Goal: Check status

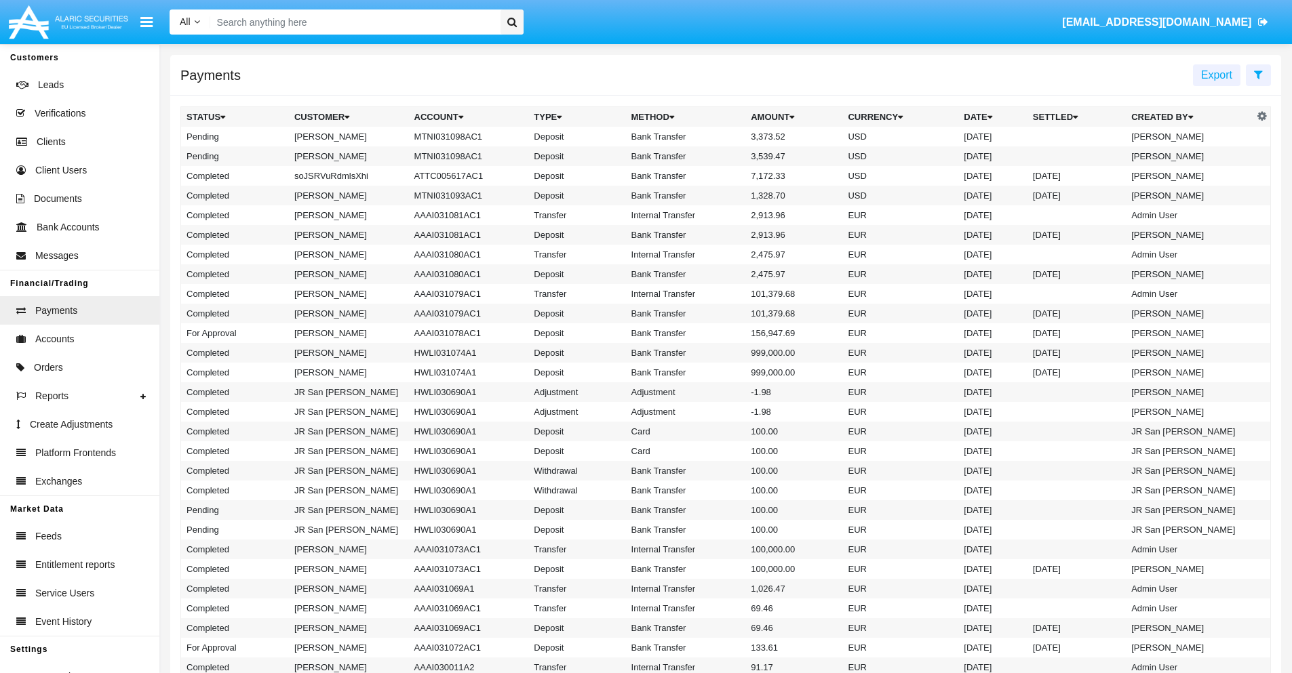
click at [1258, 74] on icon at bounding box center [1258, 74] width 9 height 11
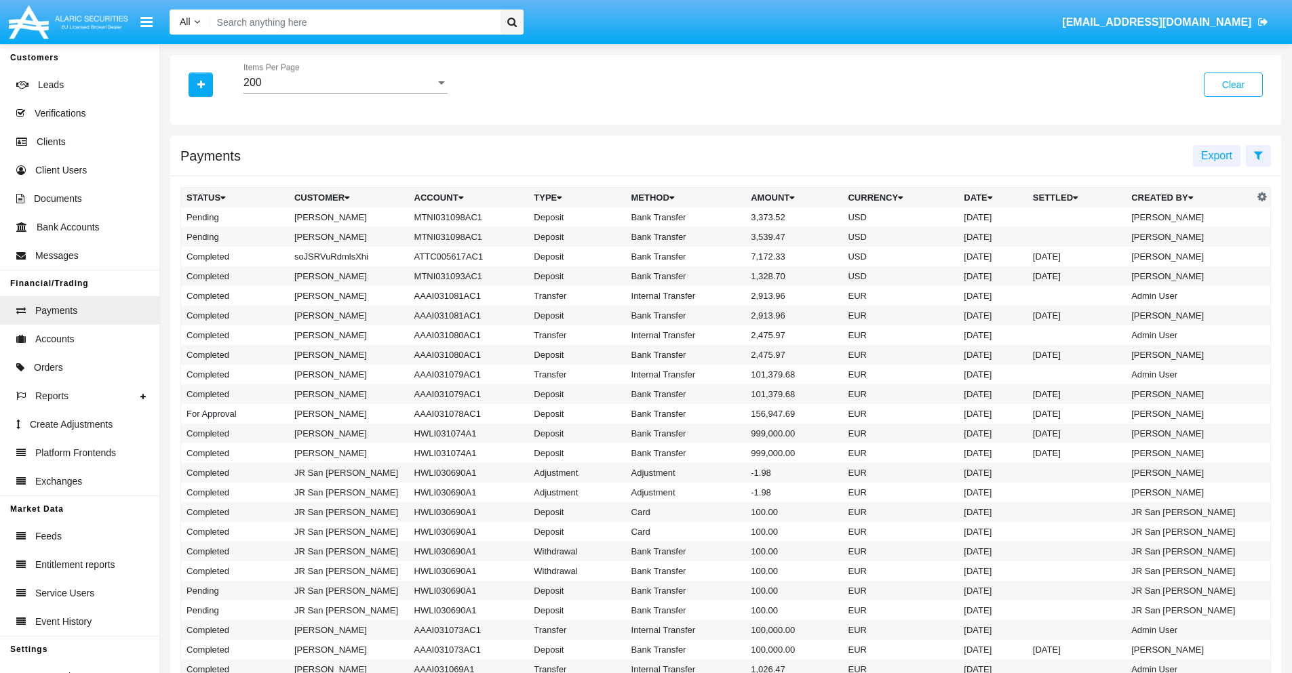
click at [345, 83] on div "200" at bounding box center [339, 83] width 192 height 12
click at [345, 93] on span "10" at bounding box center [345, 93] width 204 height 33
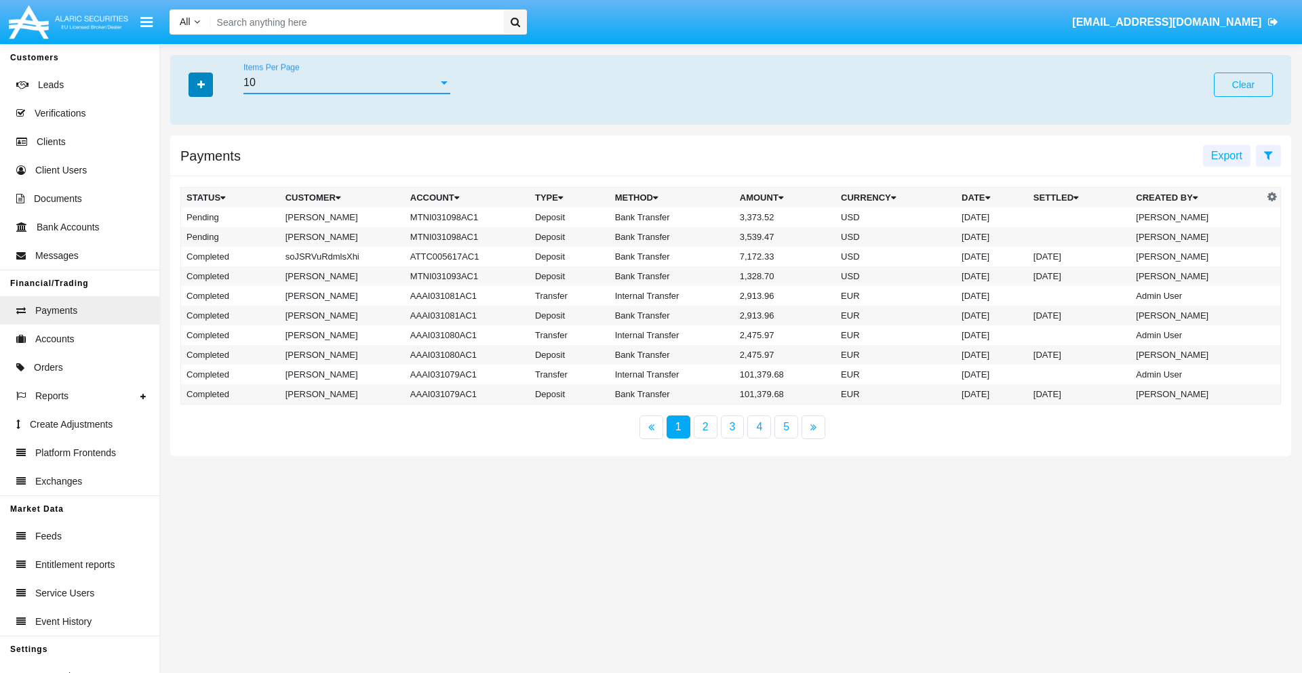
click at [201, 84] on icon "button" at bounding box center [200, 84] width 7 height 9
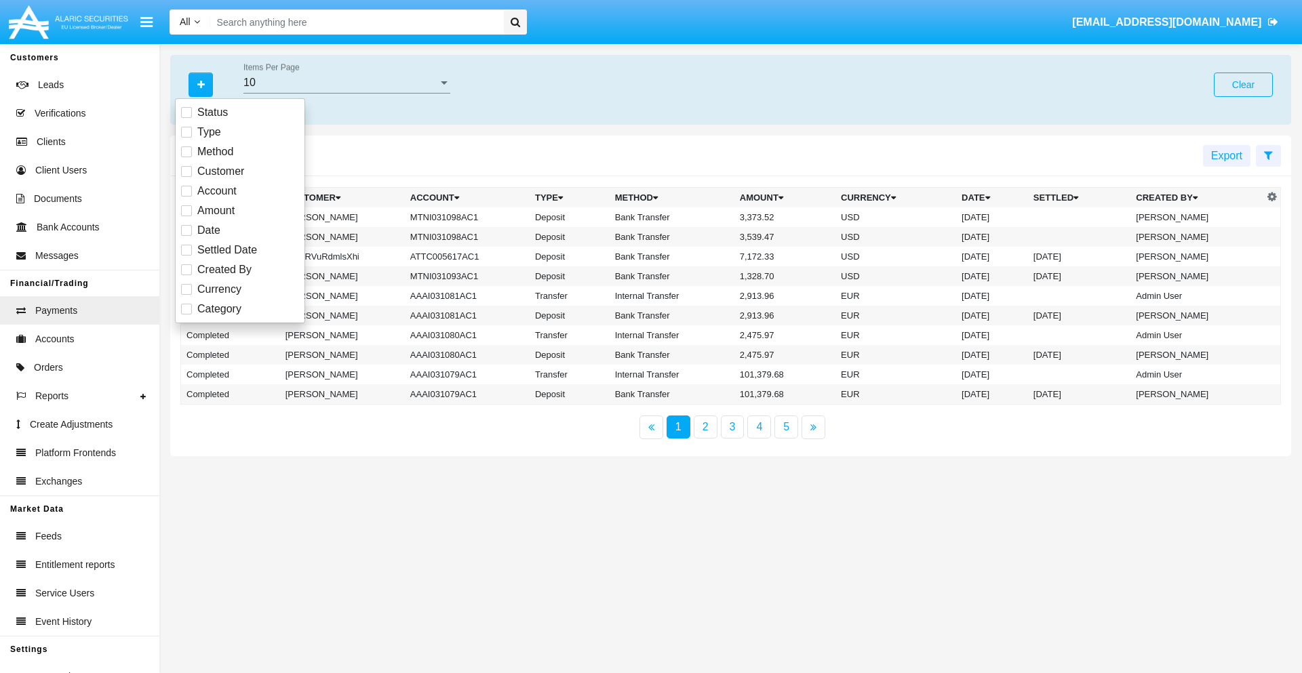
click at [212, 113] on span "Status" at bounding box center [212, 112] width 31 height 16
click at [186, 118] on input "Status" at bounding box center [186, 118] width 1 height 1
checkbox input "true"
click at [201, 84] on icon "button" at bounding box center [200, 84] width 7 height 9
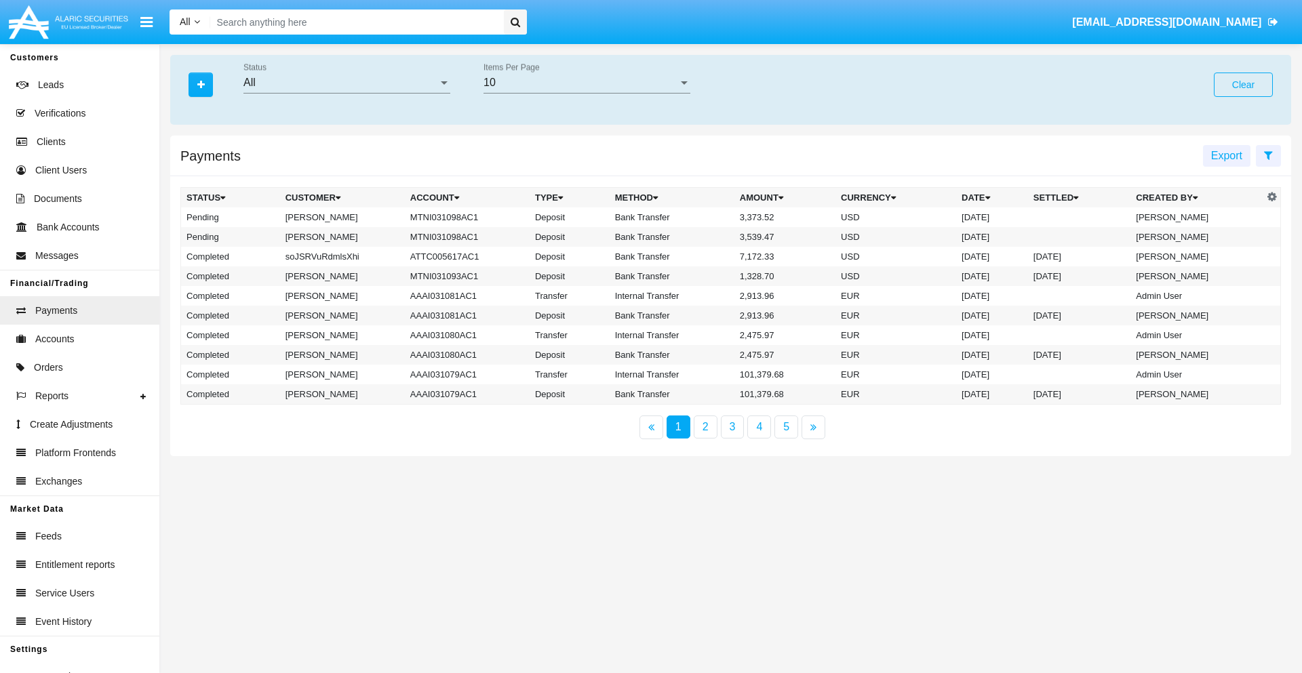
click at [347, 83] on div "All" at bounding box center [340, 83] width 195 height 12
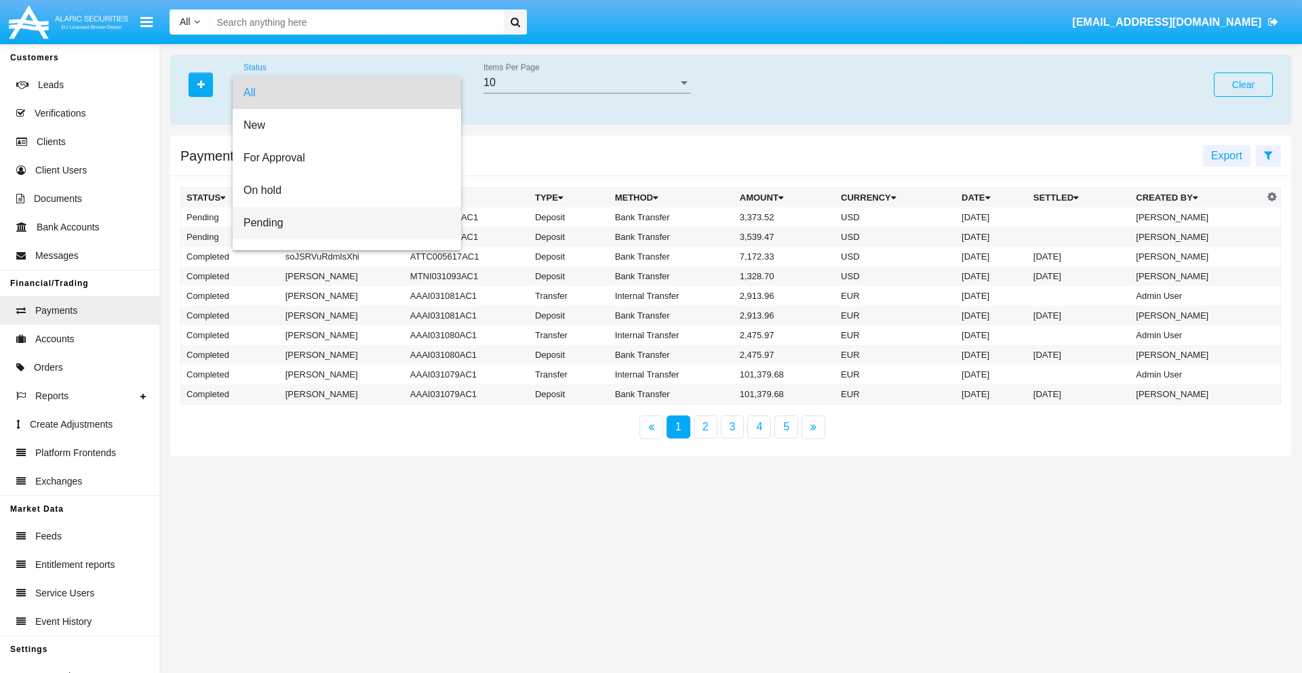
click at [341, 223] on span "Pending" at bounding box center [346, 223] width 207 height 33
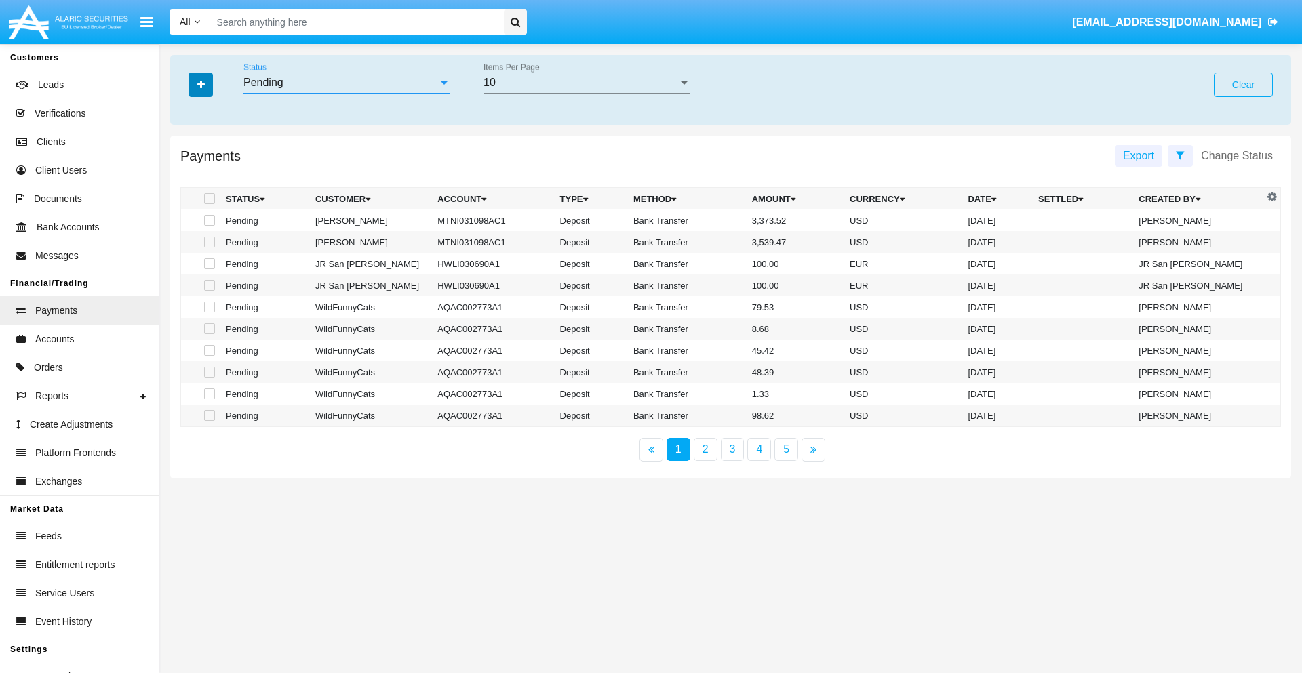
click at [201, 84] on icon "button" at bounding box center [200, 84] width 7 height 9
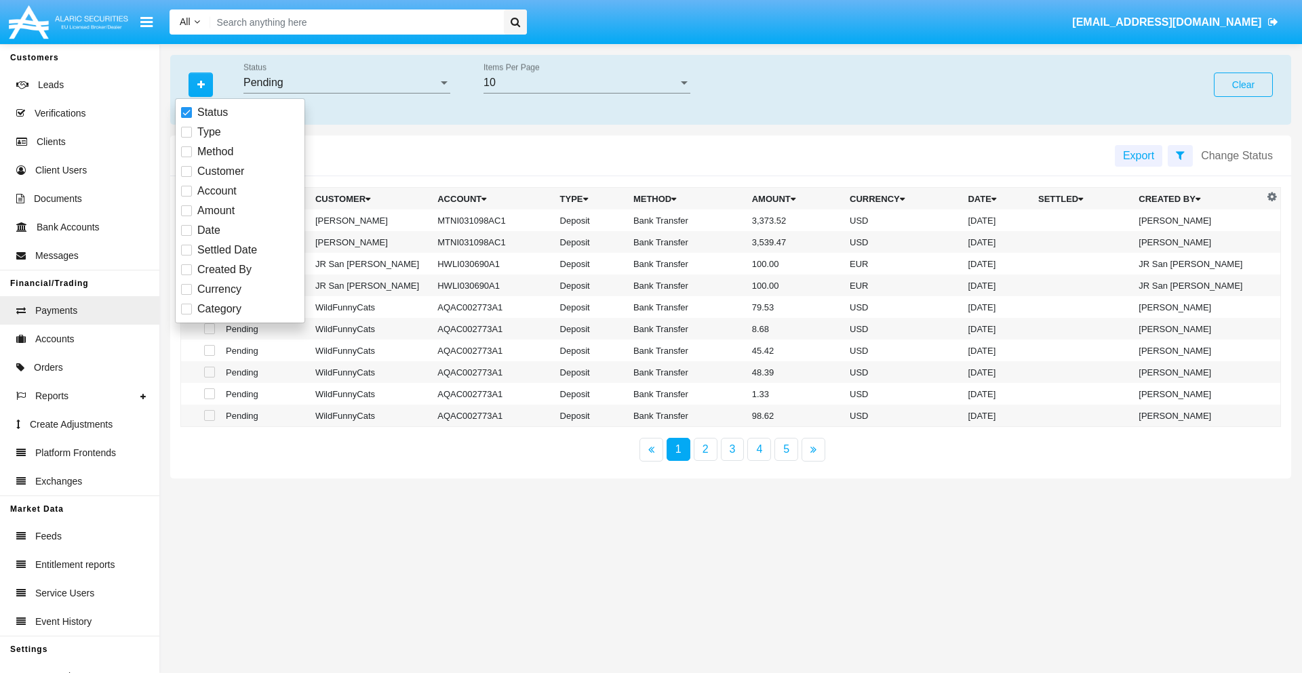
click at [215, 152] on span "Method" at bounding box center [215, 152] width 36 height 16
click at [186, 157] on input "Method" at bounding box center [186, 157] width 1 height 1
checkbox input "true"
click at [201, 84] on icon "button" at bounding box center [200, 84] width 7 height 9
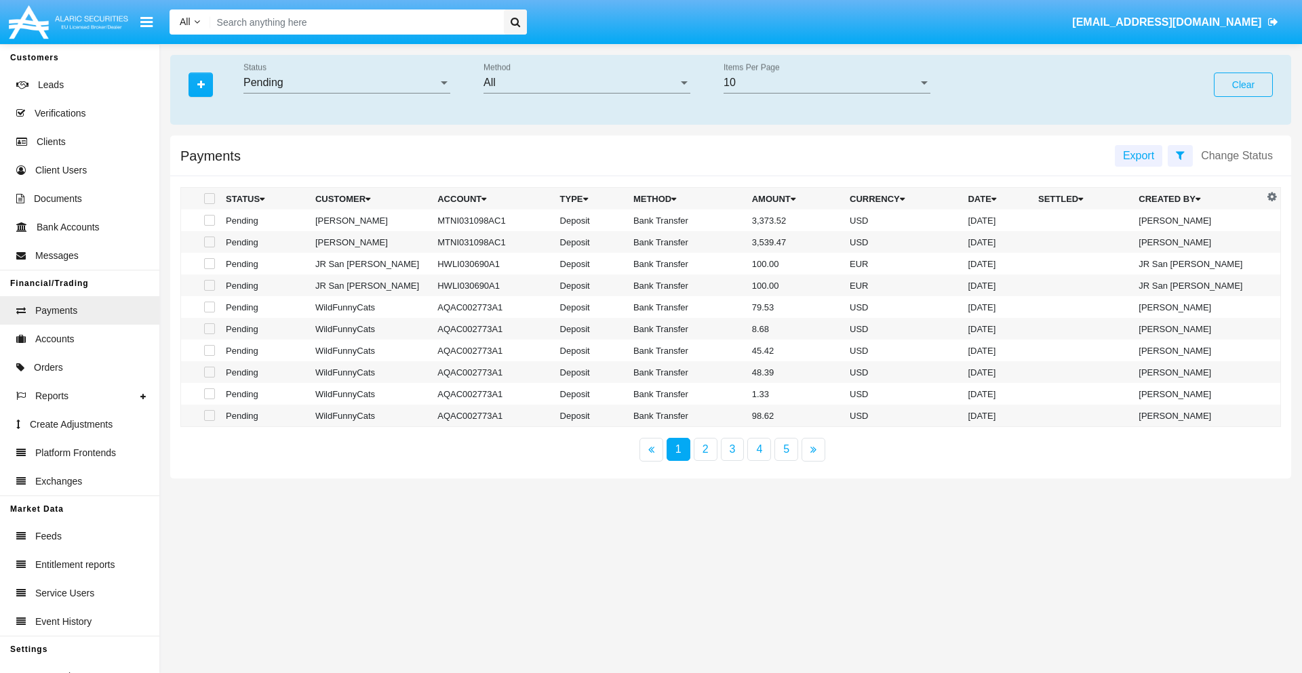
click at [587, 83] on div "All" at bounding box center [581, 83] width 195 height 12
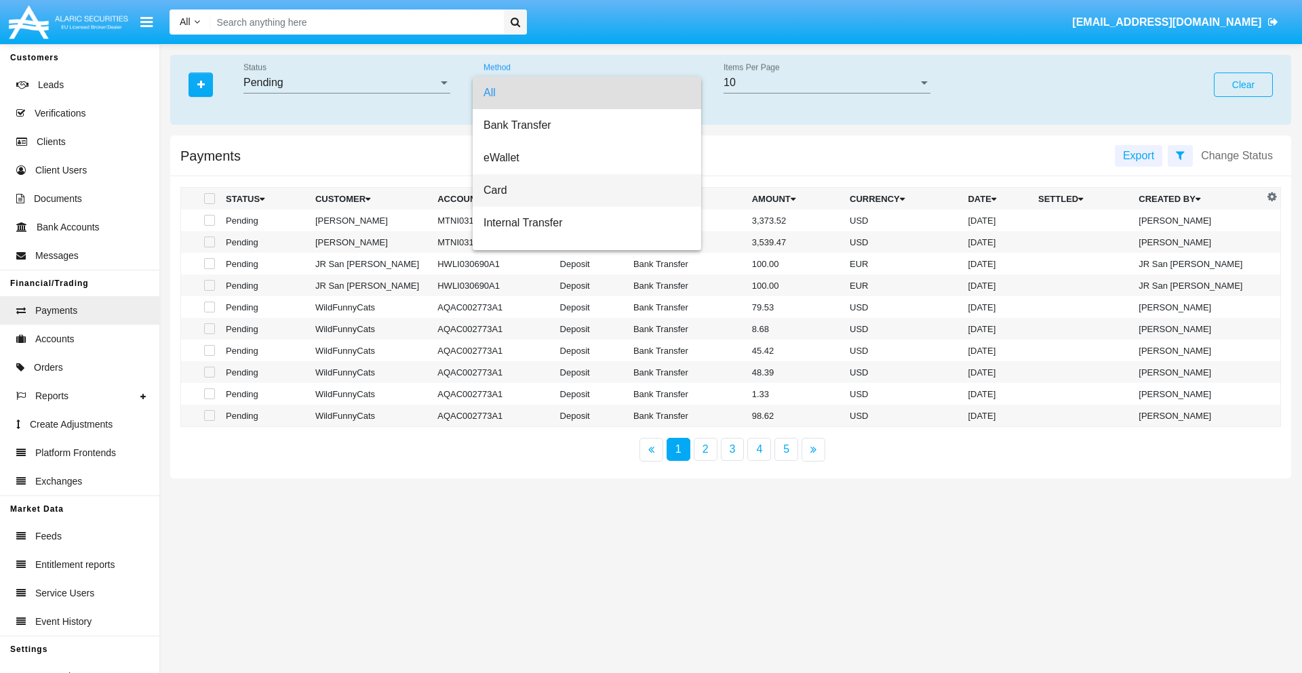
click at [581, 191] on span "Card" at bounding box center [587, 190] width 207 height 33
